Goal: Book appointment/travel/reservation

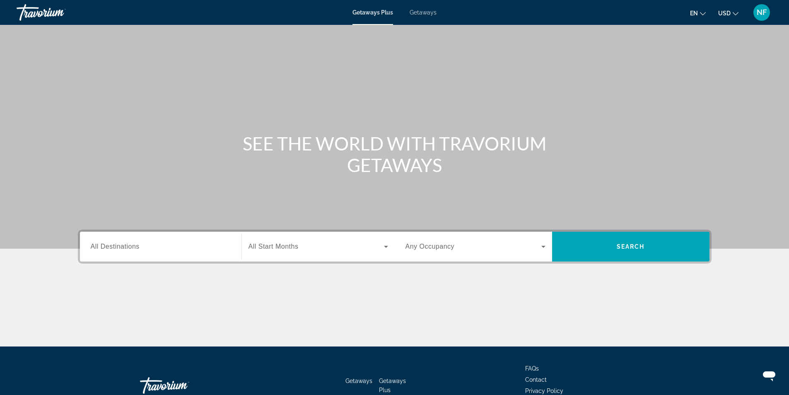
click at [132, 237] on div "Search widget" at bounding box center [161, 247] width 140 height 24
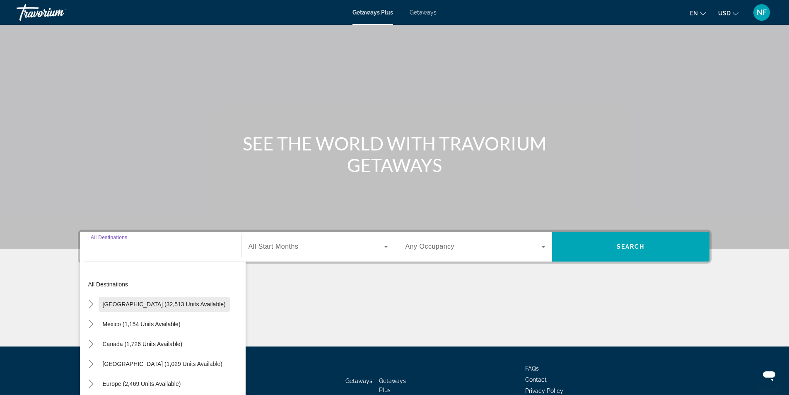
scroll to position [53, 0]
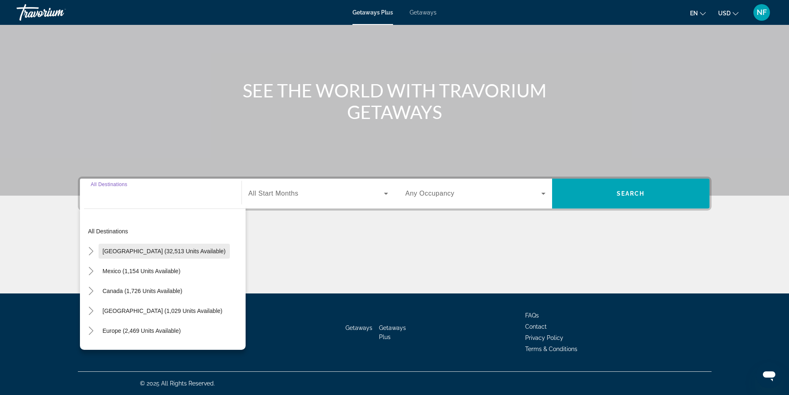
click at [135, 243] on span "Search widget" at bounding box center [164, 251] width 131 height 20
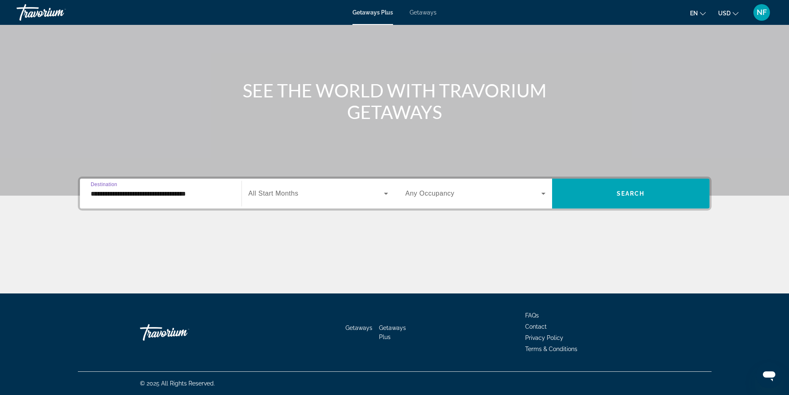
click at [117, 193] on input "**********" at bounding box center [161, 194] width 140 height 10
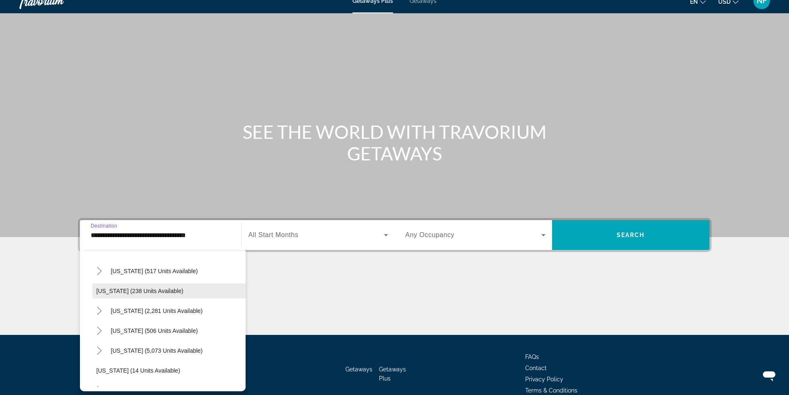
scroll to position [0, 0]
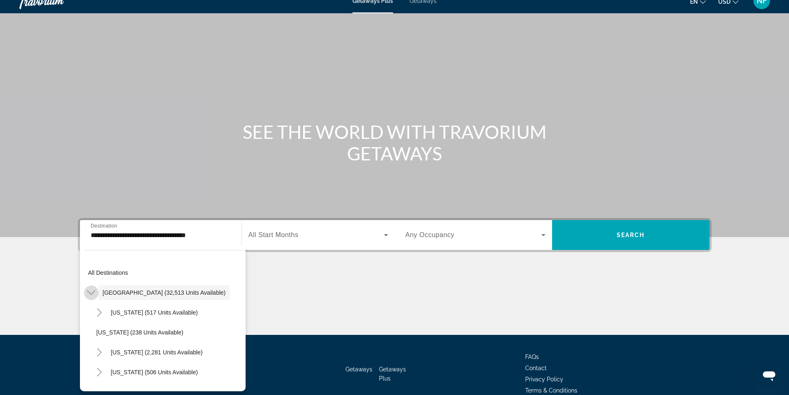
click at [92, 289] on icon "Toggle United States (32,513 units available)" at bounding box center [91, 292] width 8 height 8
click at [88, 352] on icon "Toggle Caribbean & Atlantic Islands (1,029 units available)" at bounding box center [91, 352] width 8 height 8
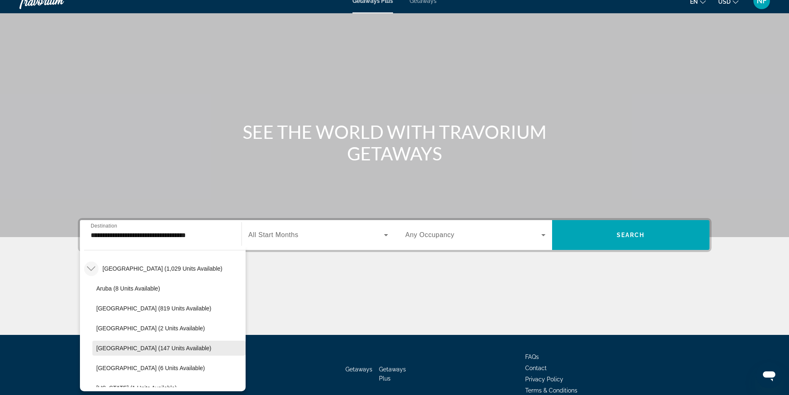
scroll to position [125, 0]
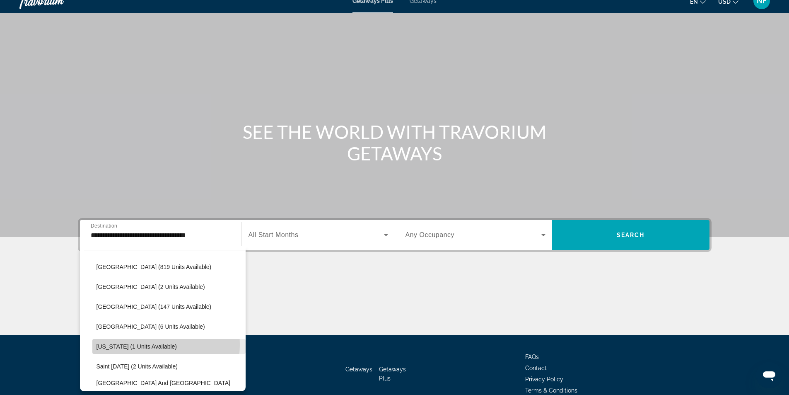
click at [122, 344] on span "[US_STATE] (1 units available)" at bounding box center [136, 346] width 81 height 7
type input "**********"
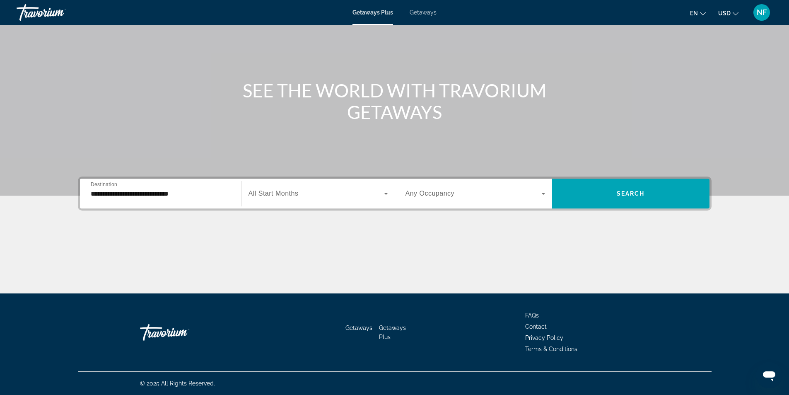
click at [268, 190] on span "All Start Months" at bounding box center [273, 193] width 50 height 7
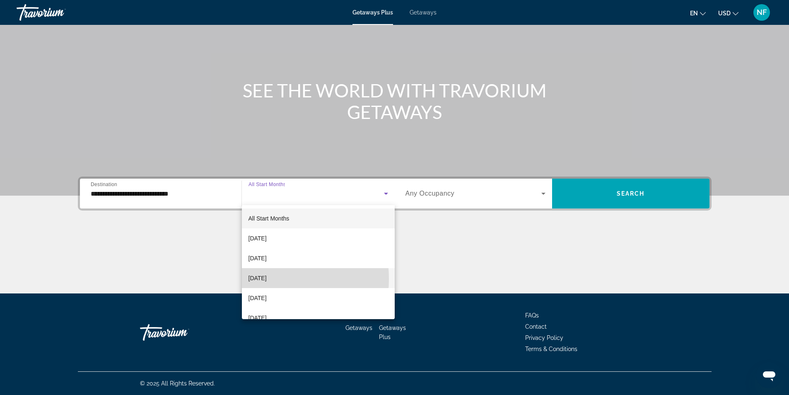
drag, startPoint x: 263, startPoint y: 279, endPoint x: 256, endPoint y: 274, distance: 8.4
click at [262, 278] on span "[DATE]" at bounding box center [257, 278] width 18 height 10
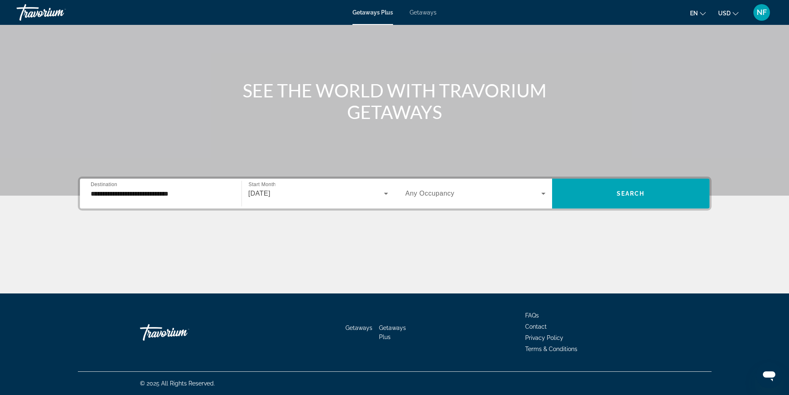
click at [423, 203] on div "Search widget" at bounding box center [475, 193] width 140 height 23
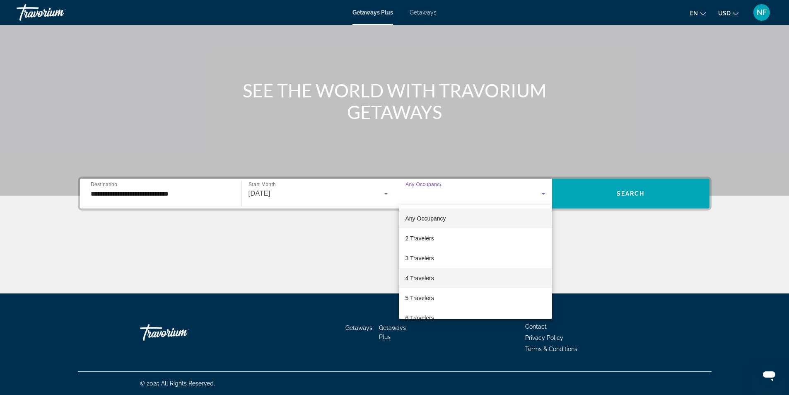
click at [415, 273] on span "4 Travelers" at bounding box center [419, 278] width 29 height 10
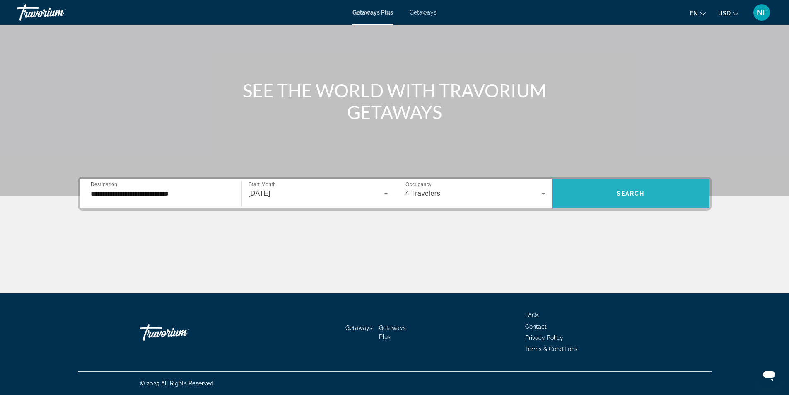
click at [657, 188] on span "Search widget" at bounding box center [630, 193] width 157 height 20
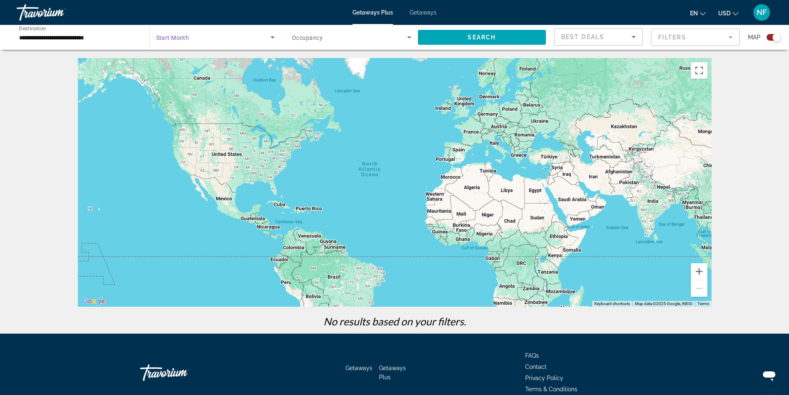
click at [181, 42] on span "Search widget" at bounding box center [213, 37] width 115 height 10
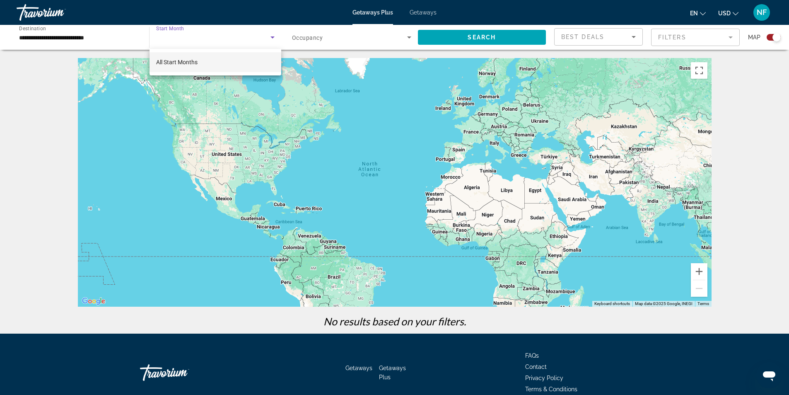
drag, startPoint x: 183, startPoint y: 59, endPoint x: 189, endPoint y: 58, distance: 5.4
click at [184, 59] on span "All Start Months" at bounding box center [176, 62] width 41 height 7
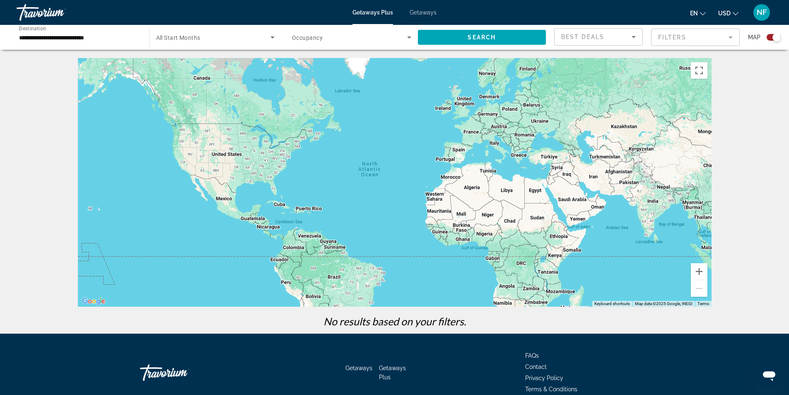
click at [306, 31] on div "Search widget" at bounding box center [351, 37] width 119 height 23
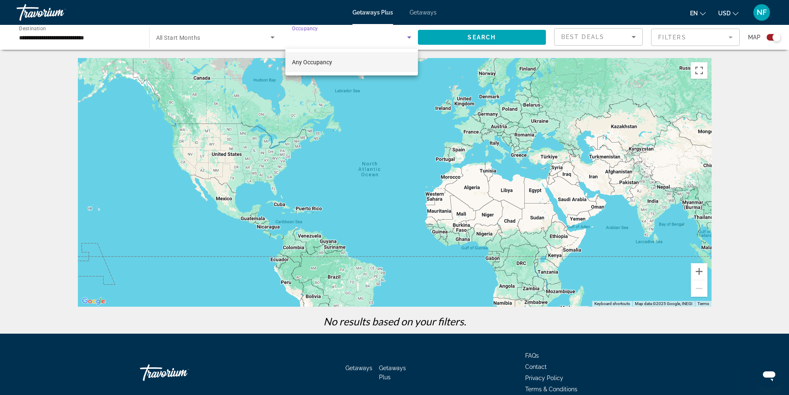
click at [332, 65] on span "Any Occupancy" at bounding box center [312, 62] width 40 height 7
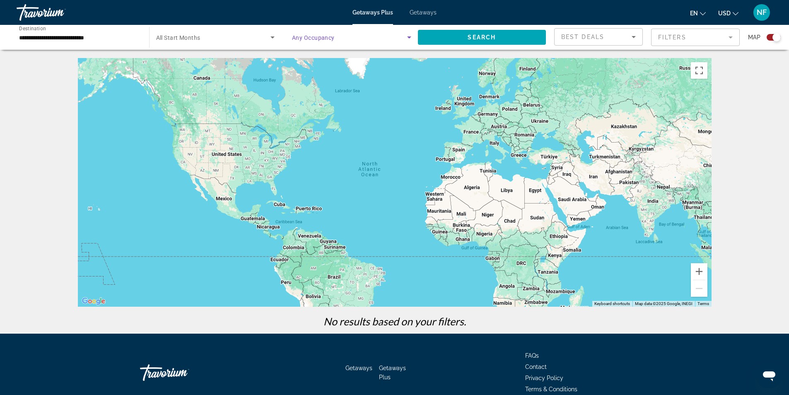
click at [464, 55] on div "**********" at bounding box center [394, 166] width 789 height 333
click at [469, 40] on span "Search" at bounding box center [481, 37] width 28 height 7
click at [424, 15] on span "Getaways" at bounding box center [422, 12] width 27 height 7
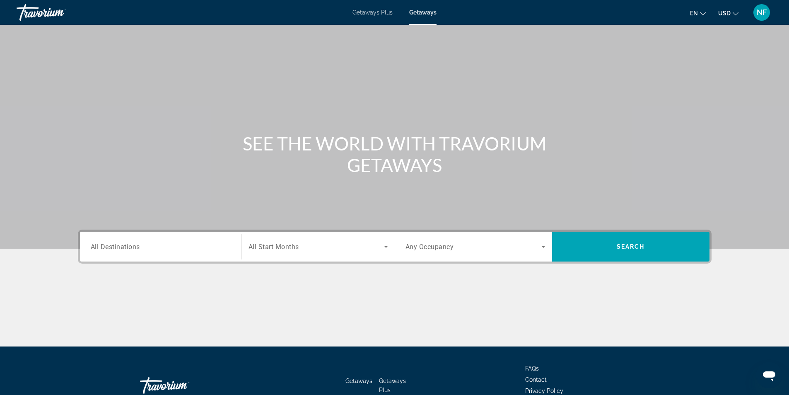
click at [117, 248] on span "All Destinations" at bounding box center [115, 246] width 49 height 8
click at [117, 248] on input "Destination All Destinations" at bounding box center [161, 247] width 140 height 10
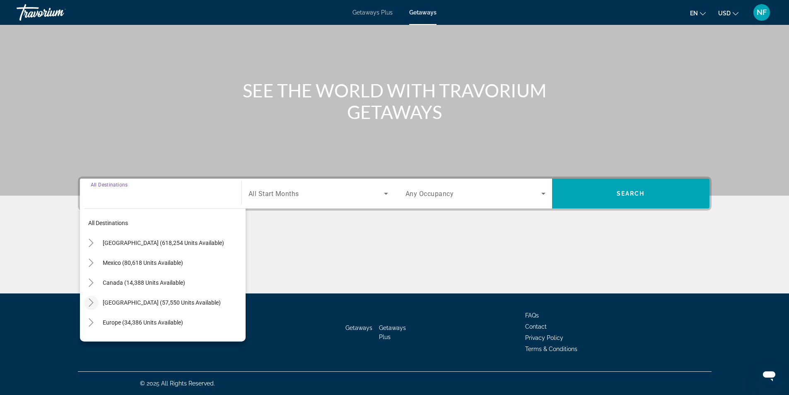
click at [91, 304] on icon "Toggle Caribbean & Atlantic Islands (57,550 units available)" at bounding box center [91, 302] width 5 height 8
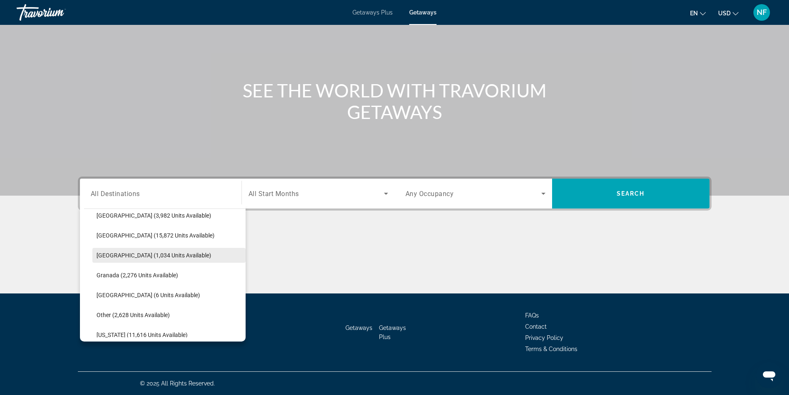
scroll to position [249, 0]
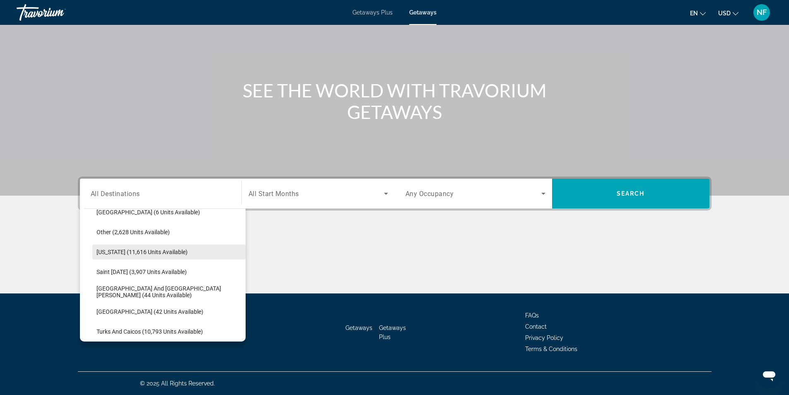
click at [140, 248] on span "Search widget" at bounding box center [168, 252] width 153 height 20
type input "**********"
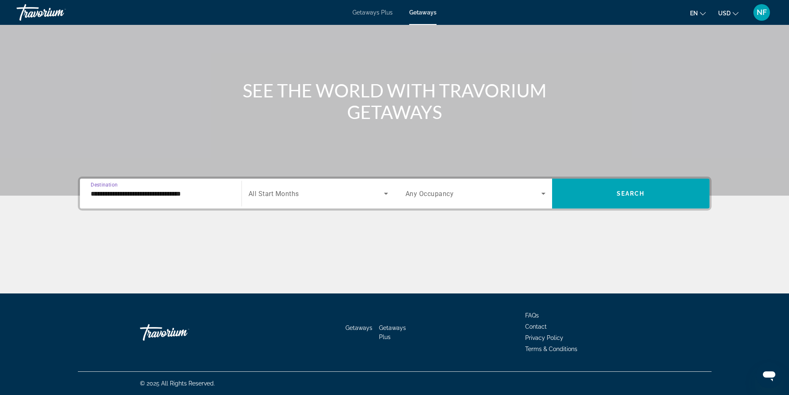
click at [266, 193] on span "All Start Months" at bounding box center [273, 194] width 51 height 8
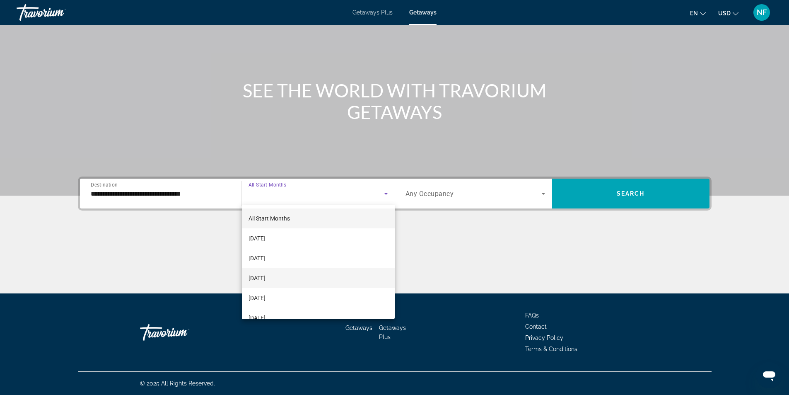
drag, startPoint x: 269, startPoint y: 277, endPoint x: 301, endPoint y: 281, distance: 31.2
click at [265, 278] on span "[DATE]" at bounding box center [256, 278] width 17 height 10
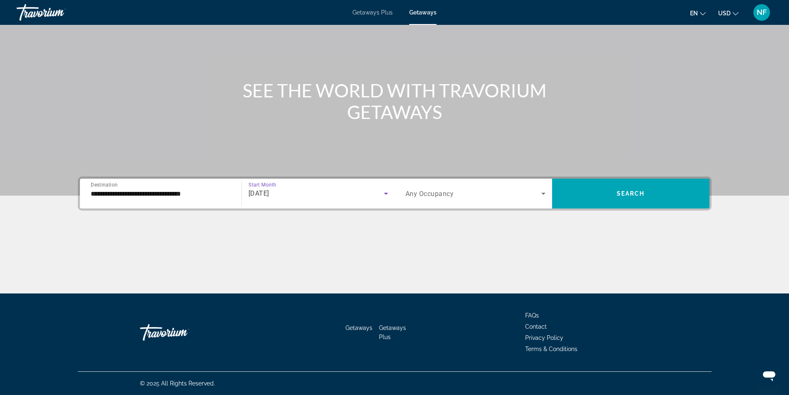
click at [460, 190] on span "Search widget" at bounding box center [473, 193] width 136 height 10
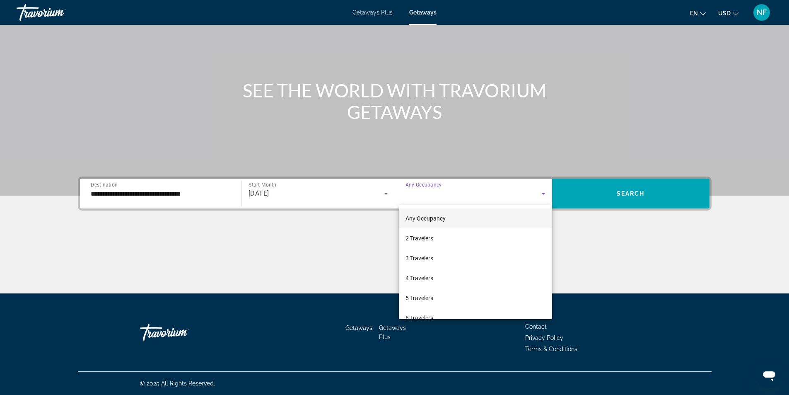
click at [444, 221] on span "Any Occupancy" at bounding box center [425, 218] width 40 height 7
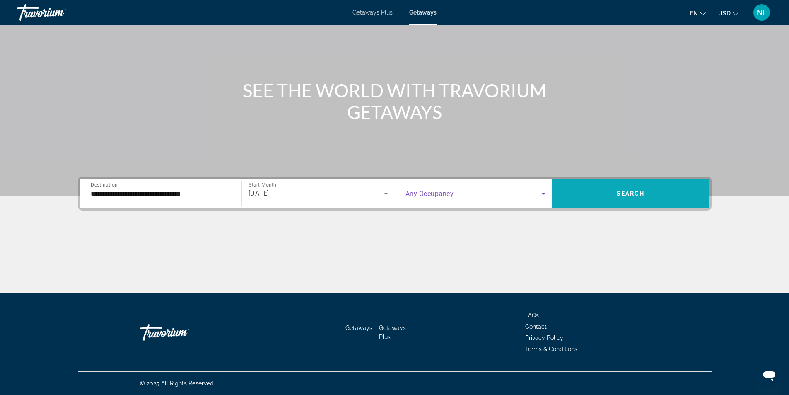
click at [625, 183] on span "Search widget" at bounding box center [630, 193] width 157 height 20
